Goal: Transaction & Acquisition: Purchase product/service

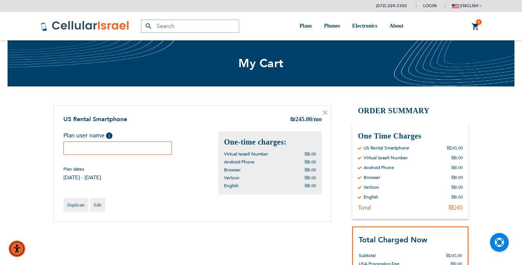
scroll to position [2, 0]
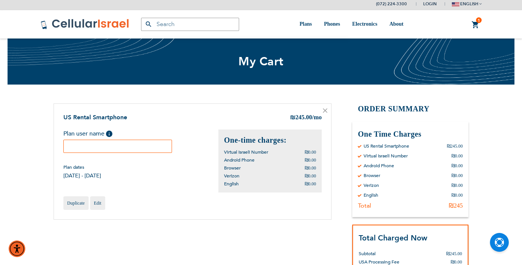
click at [476, 27] on link "1 1 items My Cart" at bounding box center [475, 24] width 8 height 9
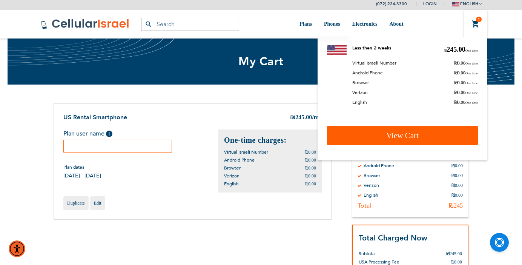
click at [407, 137] on span "View Cart" at bounding box center [402, 135] width 32 height 9
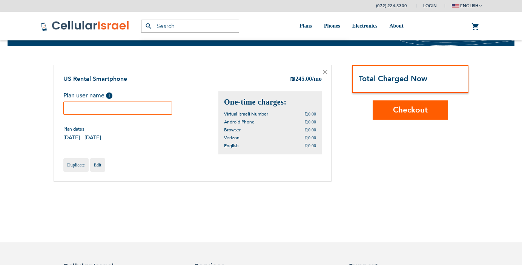
click at [139, 108] on input "text" at bounding box center [117, 107] width 109 height 13
type input "[PERSON_NAME]"
click at [430, 110] on button "Checkout" at bounding box center [410, 109] width 75 height 19
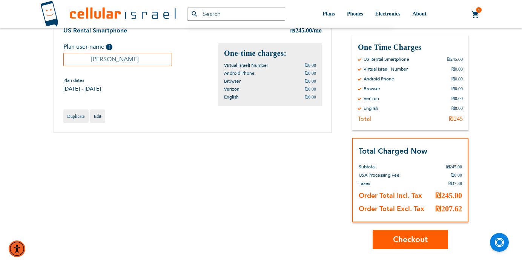
scroll to position [119, 0]
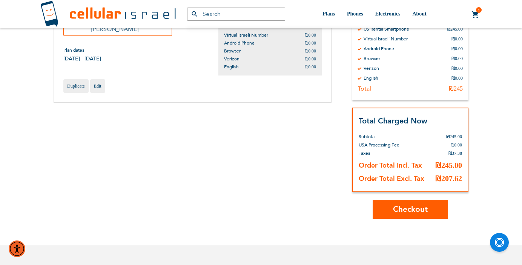
click at [408, 209] on span "Checkout" at bounding box center [410, 209] width 35 height 11
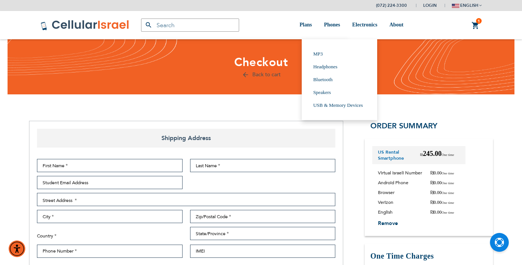
select select "IL"
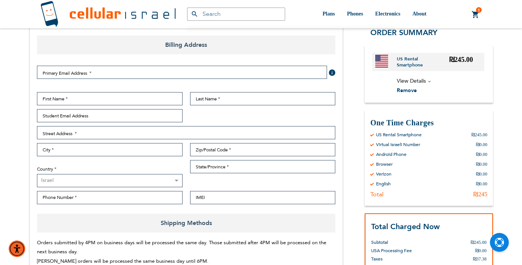
scroll to position [92, 0]
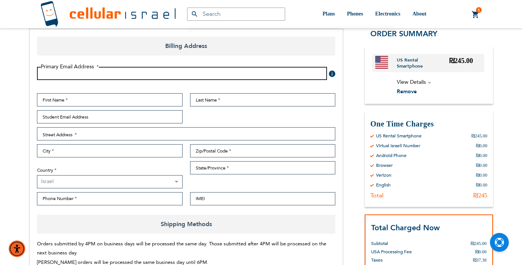
click at [92, 77] on input "Email Address" at bounding box center [182, 73] width 290 height 13
type input "binyominwolff@gmail.com"
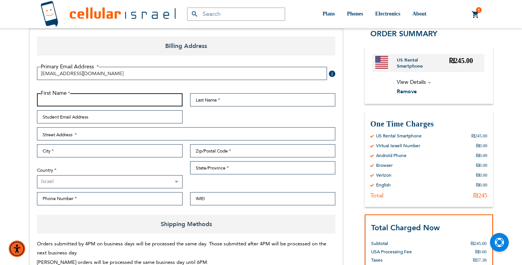
click at [69, 97] on input "First Name" at bounding box center [110, 99] width 146 height 13
type input "Binyomin"
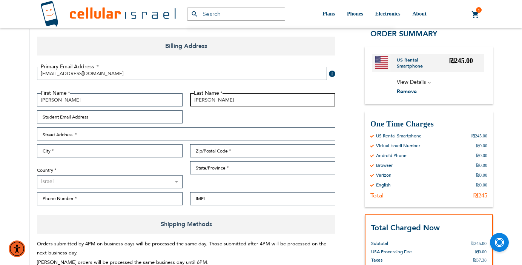
type input "Wolff"
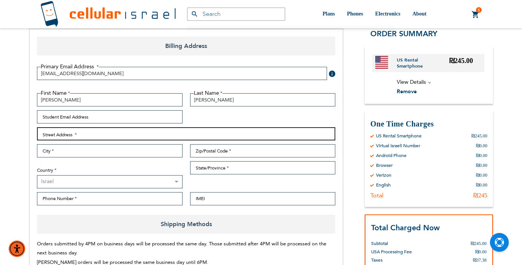
click at [63, 133] on input "Street Address: Line 1" at bounding box center [186, 133] width 298 height 13
type input "8438 116st"
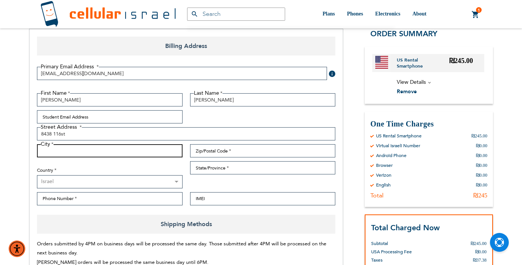
click at [57, 148] on input "City" at bounding box center [110, 150] width 146 height 13
type input "Richmond Hill"
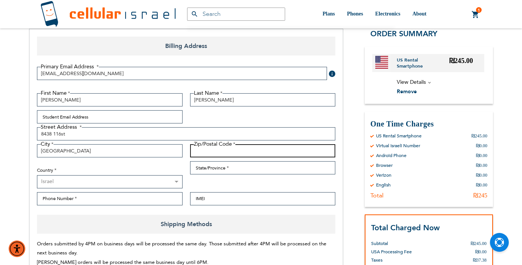
click at [206, 150] on input "Zip/Postal Code" at bounding box center [263, 150] width 146 height 13
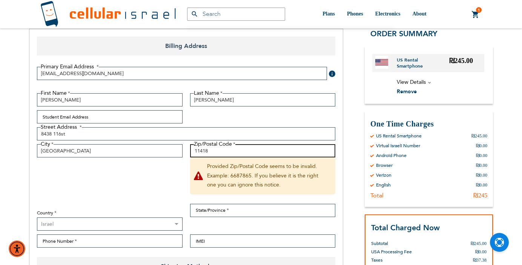
type input "11418"
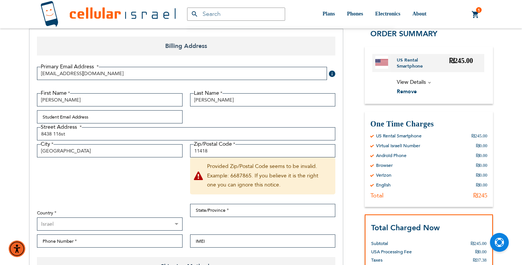
click at [139, 190] on div "First Name Binyomin Last Name Wolff Student Email Address Street Address Street…" at bounding box center [186, 172] width 306 height 158
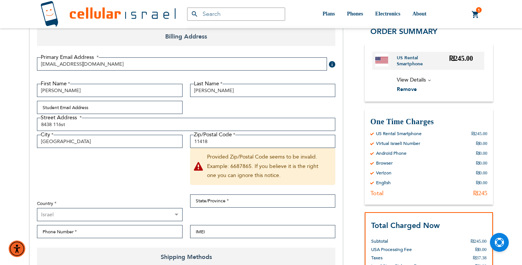
scroll to position [115, 0]
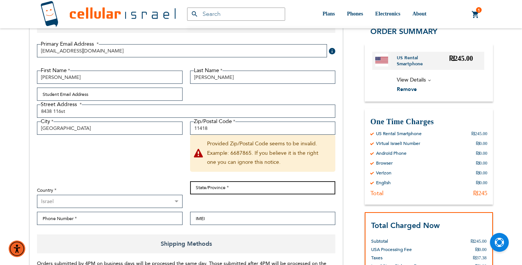
click at [214, 190] on input "State/Province" at bounding box center [263, 187] width 146 height 13
type input "New York"
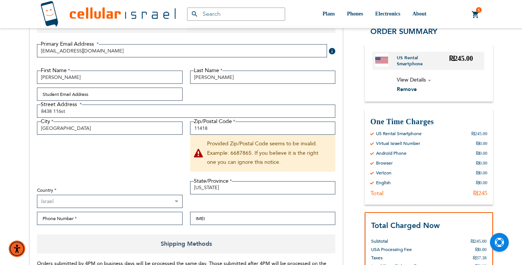
click at [157, 200] on select "Israel ────────── Canada United States" at bounding box center [110, 201] width 146 height 13
select select "US"
click at [37, 195] on select "Israel ────────── Canada United States" at bounding box center [110, 201] width 146 height 13
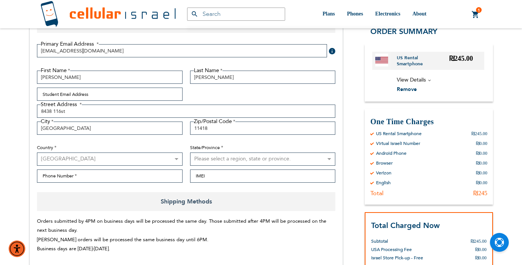
click at [218, 159] on select "Please select a region, state or province. Alabama Alaska American Samoa Arizon…" at bounding box center [263, 158] width 146 height 13
select select "43"
click at [190, 152] on select "Please select a region, state or province. Alabama Alaska American Samoa Arizon…" at bounding box center [263, 158] width 146 height 13
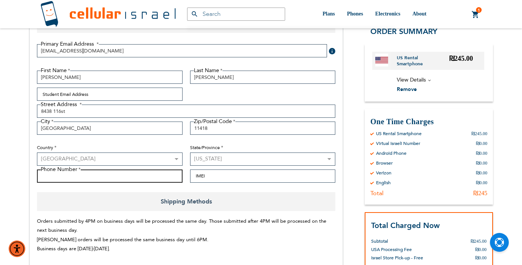
click at [120, 175] on input "Phone Number" at bounding box center [110, 175] width 146 height 13
type input "5"
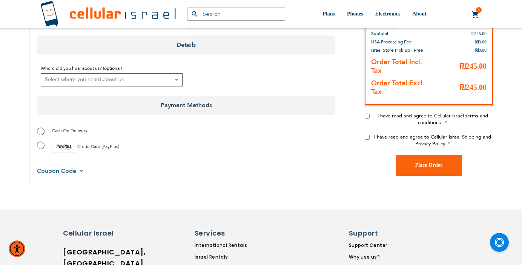
scroll to position [522, 0]
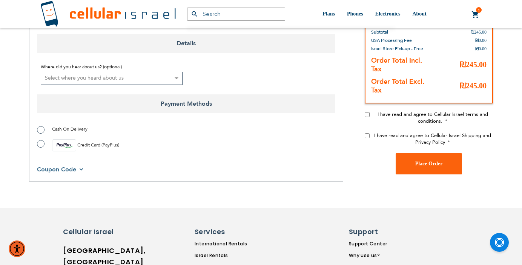
type input "0548474114"
click at [81, 169] on span "Coupon Code" at bounding box center [60, 169] width 47 height 8
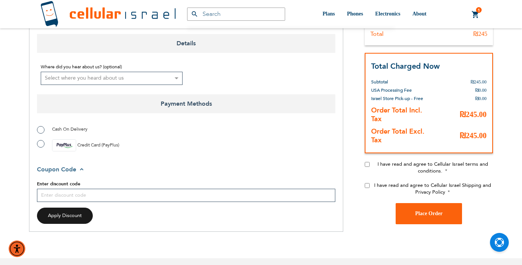
click at [81, 169] on span "Coupon Code" at bounding box center [61, 169] width 49 height 8
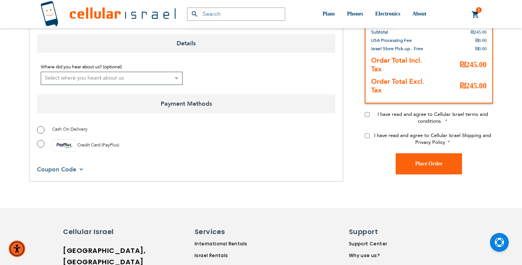
click at [43, 144] on label "Credit Card (PayPlus)" at bounding box center [78, 145] width 82 height 12
radio input "true"
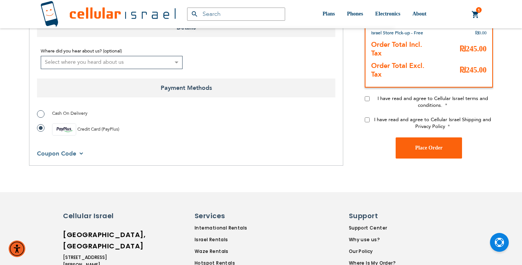
scroll to position [571, 0]
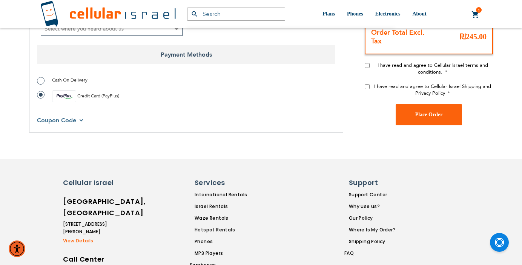
click at [365, 66] on input "I have read and agree to Cellular Israel terms and conditions." at bounding box center [367, 65] width 5 height 5
checkbox input "true"
click at [365, 89] on div "I have read and agree to Cellular Israel Shipping and Privacy Policy" at bounding box center [429, 93] width 128 height 21
click at [366, 88] on input "I have read and agree to Cellular Israel Shipping and Privacy Policy" at bounding box center [367, 86] width 5 height 5
checkbox input "true"
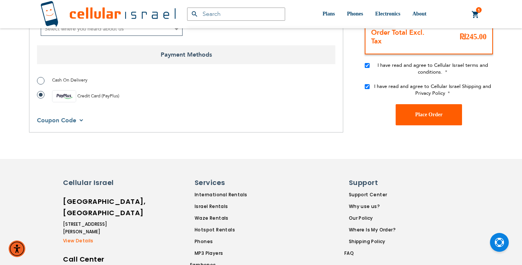
click at [408, 107] on button "Place Order" at bounding box center [429, 114] width 66 height 21
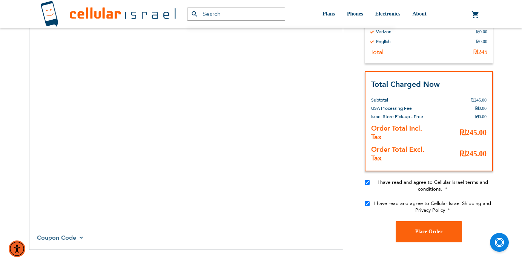
scroll to position [719, 0]
